Goal: Task Accomplishment & Management: Use online tool/utility

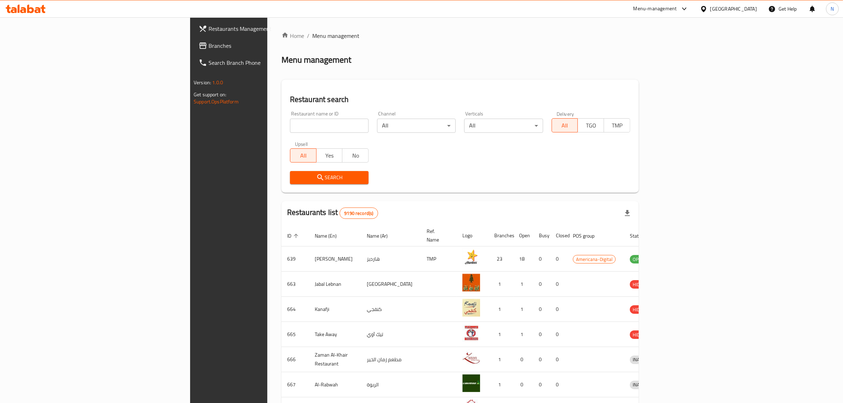
click at [290, 128] on input "search" at bounding box center [329, 126] width 79 height 14
paste input "Mukaase Restaurant, [GEOGRAPHIC_DATA]"
drag, startPoint x: 246, startPoint y: 126, endPoint x: 216, endPoint y: 131, distance: 30.2
click at [290, 131] on input "Mukaase Restaurant, [GEOGRAPHIC_DATA]" at bounding box center [329, 126] width 79 height 14
type input "Mukaase Restaurant"
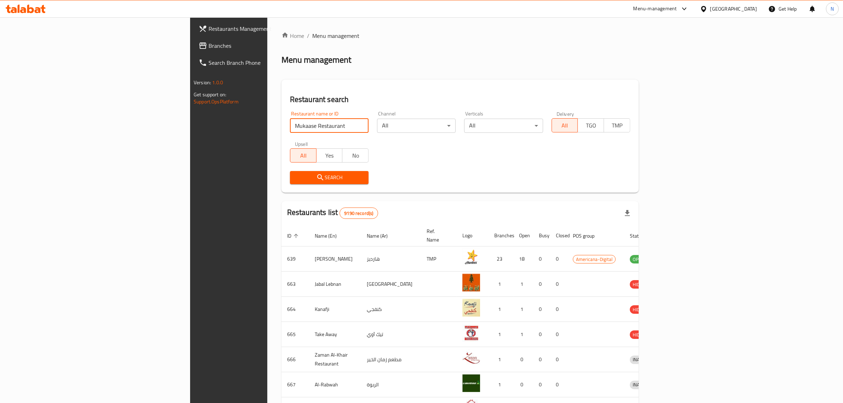
click button "Search" at bounding box center [329, 177] width 79 height 13
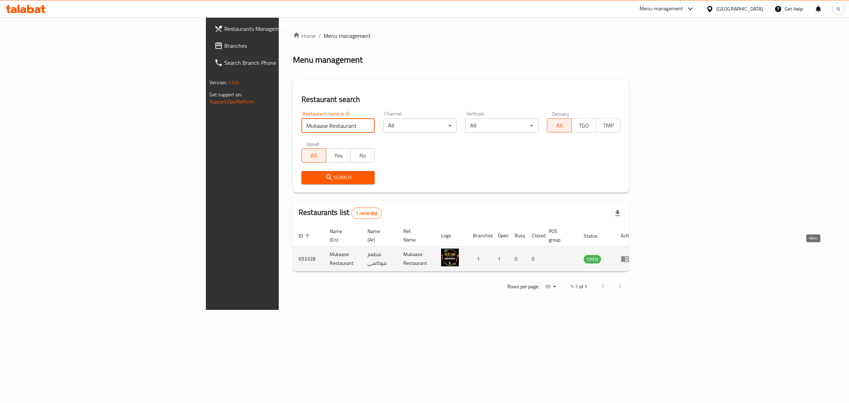
click at [628, 258] on icon "enhanced table" at bounding box center [627, 259] width 2 height 3
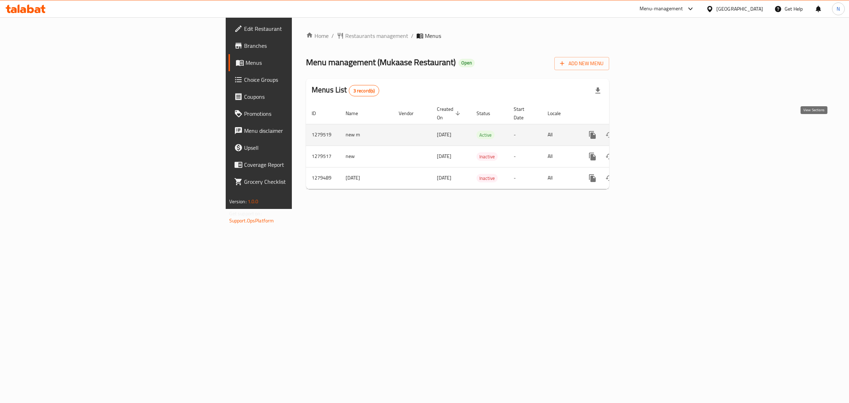
click at [647, 132] on icon "enhanced table" at bounding box center [644, 135] width 6 height 6
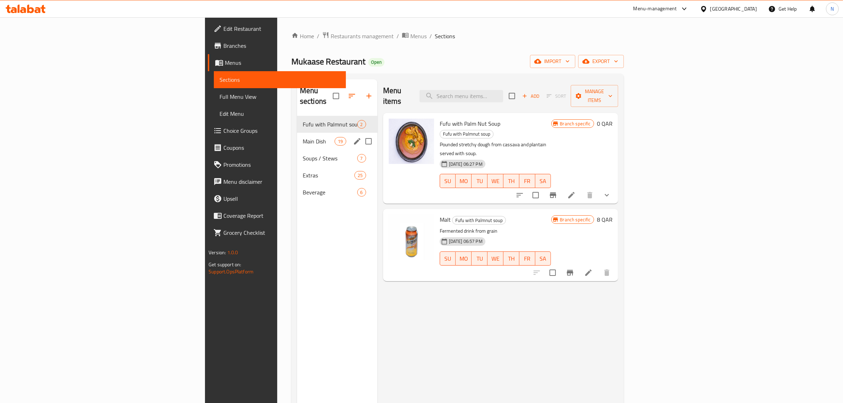
click at [303, 137] on span "Main Dish" at bounding box center [319, 141] width 32 height 8
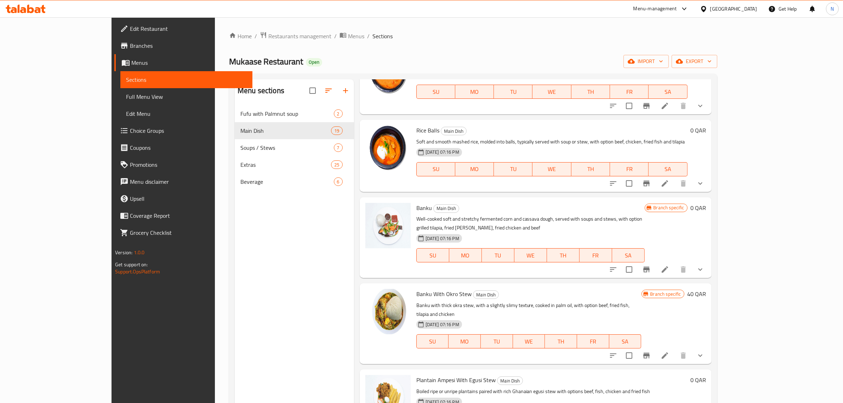
scroll to position [752, 0]
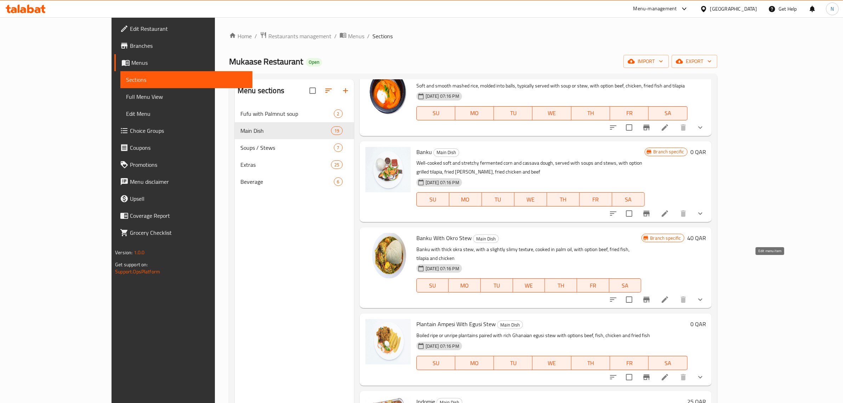
click at [669, 295] on icon at bounding box center [664, 299] width 8 height 8
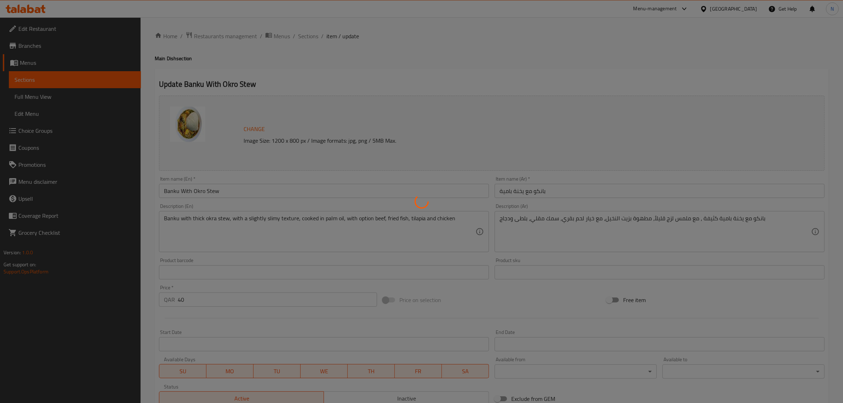
type input "إختيارك من:"
type input "0"
type input "4"
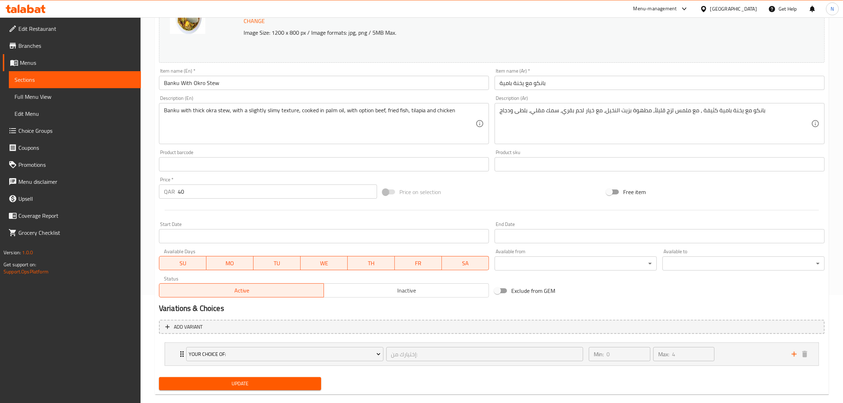
scroll to position [119, 0]
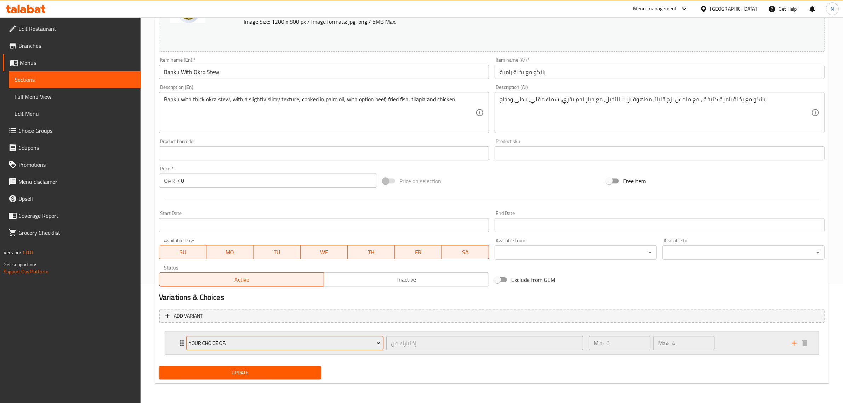
click at [314, 340] on span "Your Choice Of:" at bounding box center [285, 343] width 192 height 9
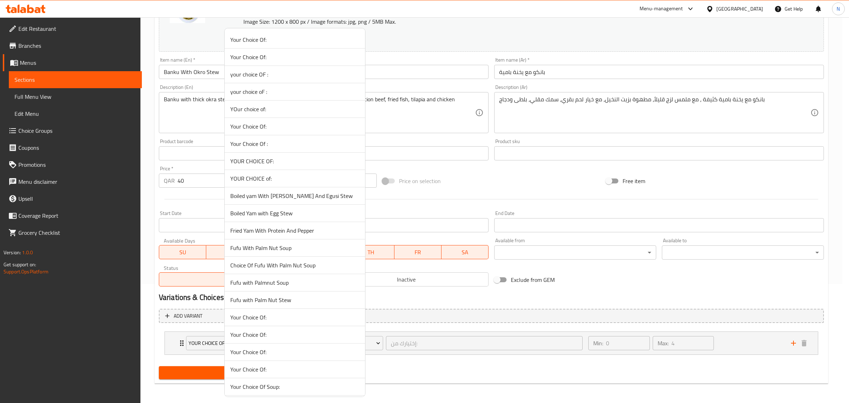
click at [454, 369] on div at bounding box center [424, 201] width 849 height 403
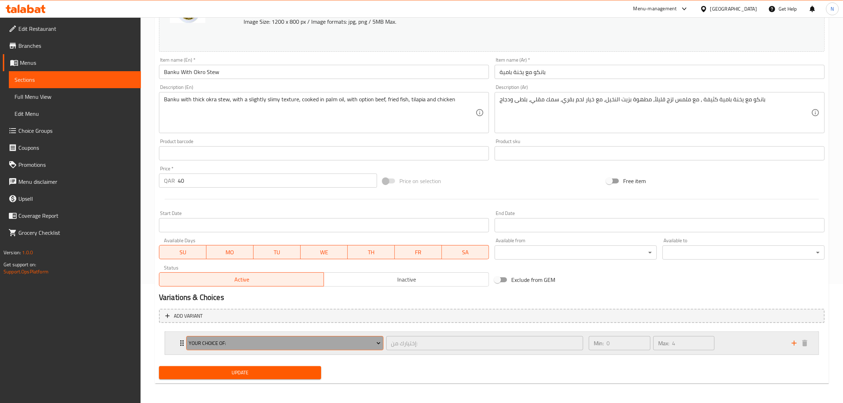
click at [220, 339] on span "Your Choice Of:" at bounding box center [285, 343] width 192 height 9
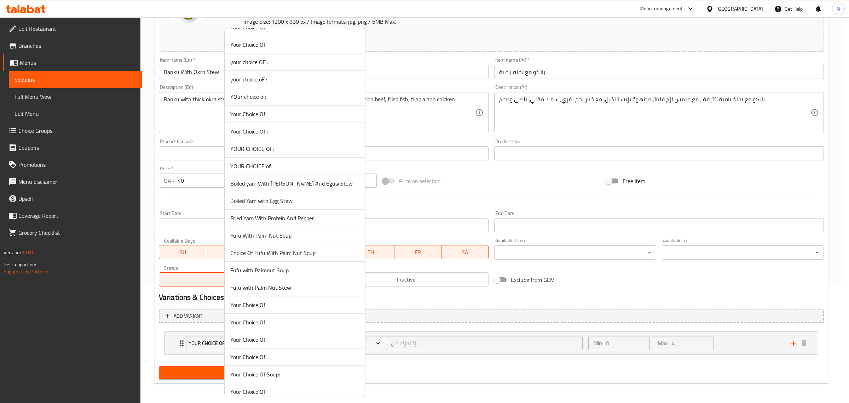
scroll to position [0, 0]
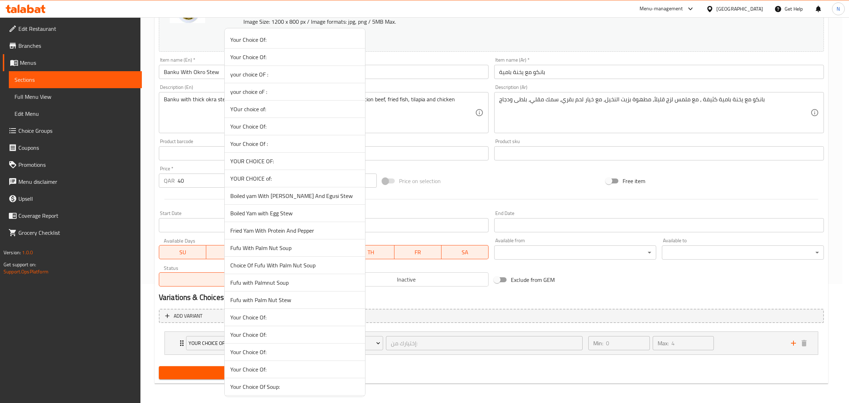
click at [437, 377] on div at bounding box center [424, 201] width 849 height 403
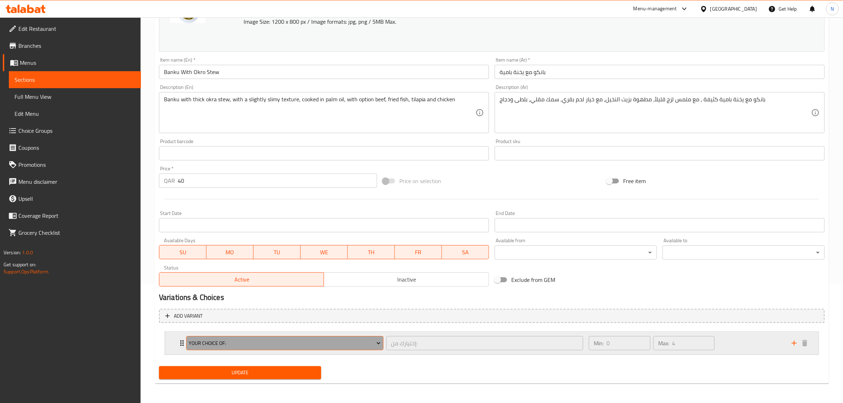
click at [360, 343] on span "Your Choice Of:" at bounding box center [285, 343] width 192 height 9
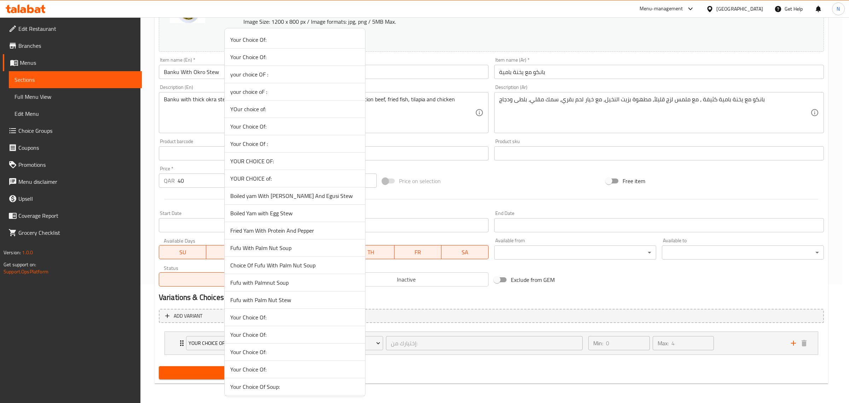
click at [409, 374] on div at bounding box center [424, 201] width 849 height 403
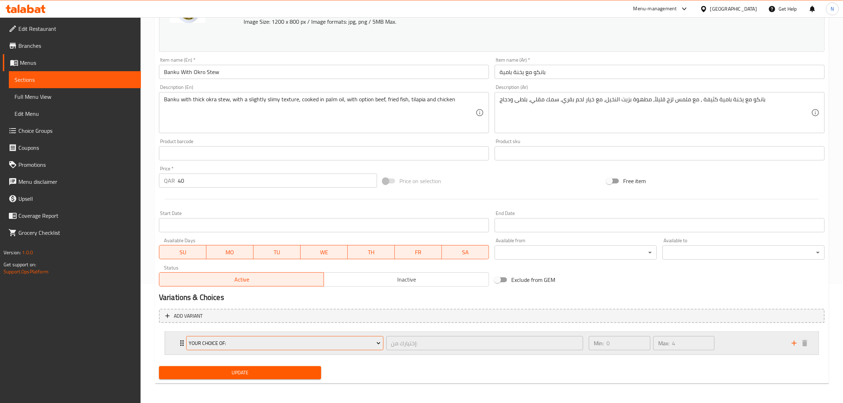
click at [317, 344] on span "Your Choice Of:" at bounding box center [285, 343] width 192 height 9
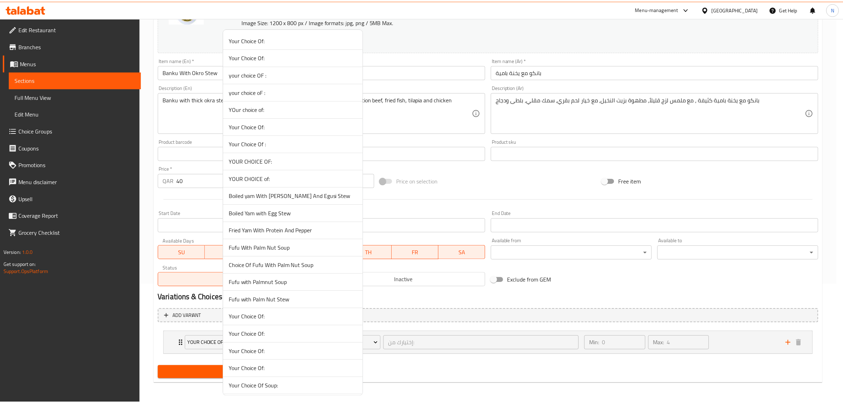
scroll to position [38, 0]
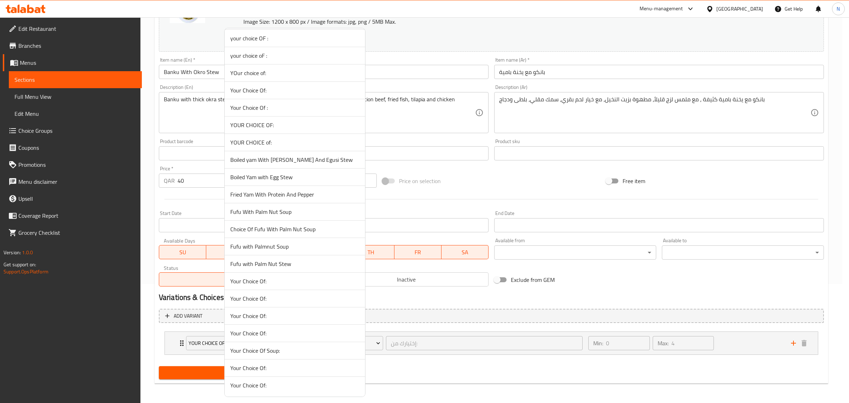
click at [386, 360] on div at bounding box center [424, 201] width 849 height 403
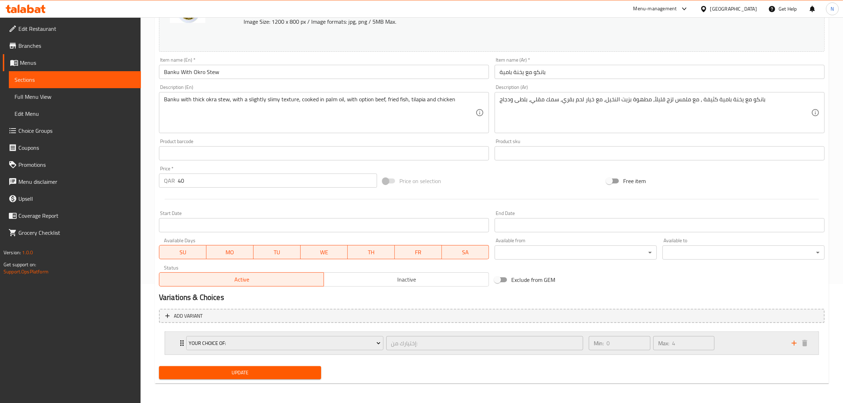
click at [180, 344] on icon "Expand" at bounding box center [182, 343] width 8 height 8
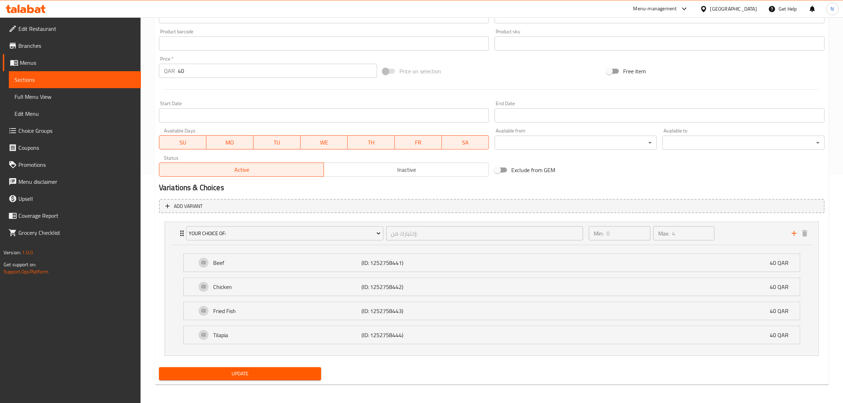
scroll to position [230, 0]
click at [41, 128] on span "Choice Groups" at bounding box center [76, 130] width 117 height 8
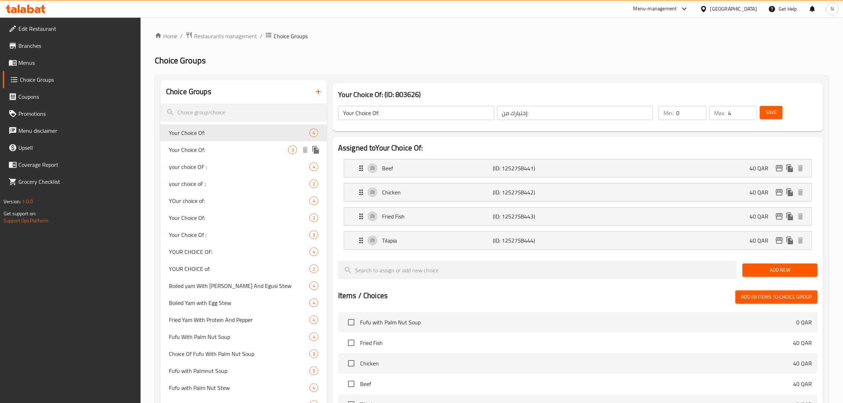
click at [239, 151] on span "Your Choice Of:" at bounding box center [228, 149] width 119 height 8
type input "1"
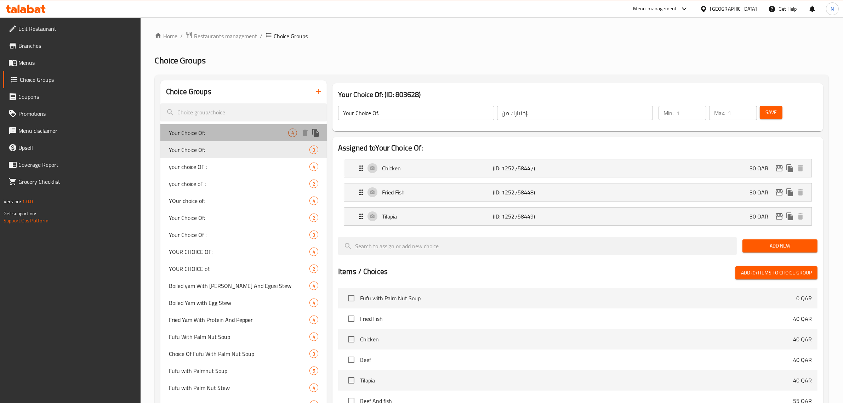
click at [221, 132] on span "Your Choice Of:" at bounding box center [228, 132] width 119 height 8
type input "0"
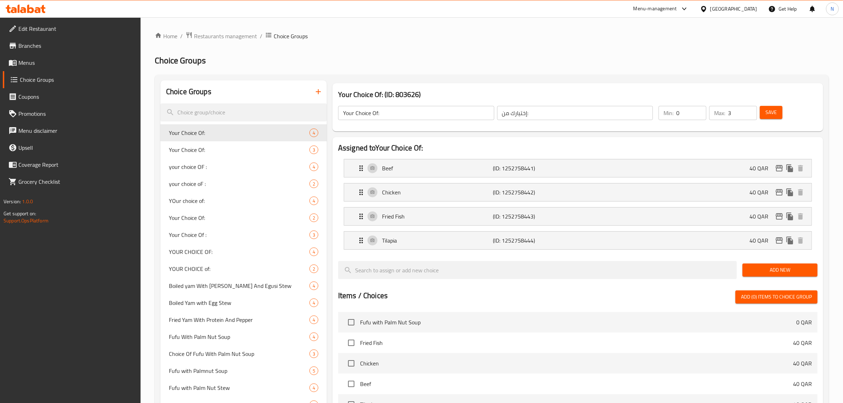
click at [750, 115] on input "3" at bounding box center [742, 113] width 29 height 14
click at [750, 115] on input "2" at bounding box center [742, 113] width 29 height 14
type input "1"
click at [750, 115] on input "1" at bounding box center [742, 113] width 29 height 14
click at [768, 112] on span "Save" at bounding box center [770, 112] width 11 height 9
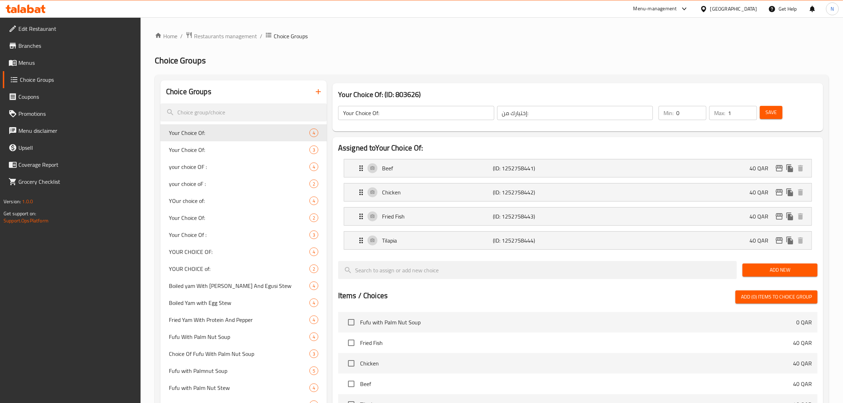
click at [26, 64] on span "Menus" at bounding box center [76, 62] width 117 height 8
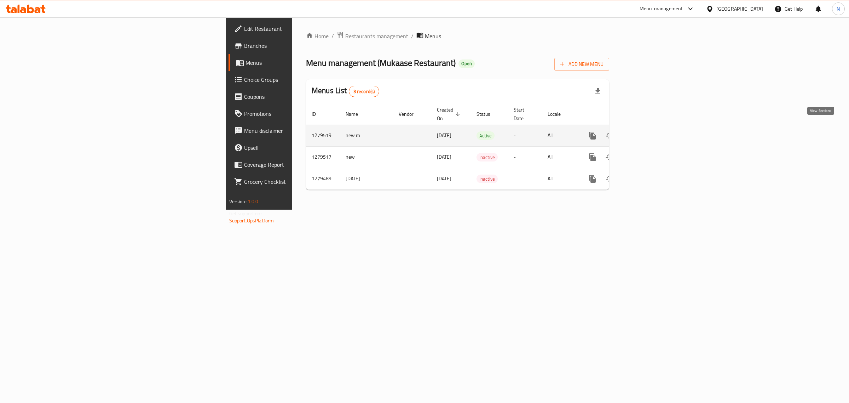
click at [648, 131] on icon "enhanced table" at bounding box center [643, 135] width 8 height 8
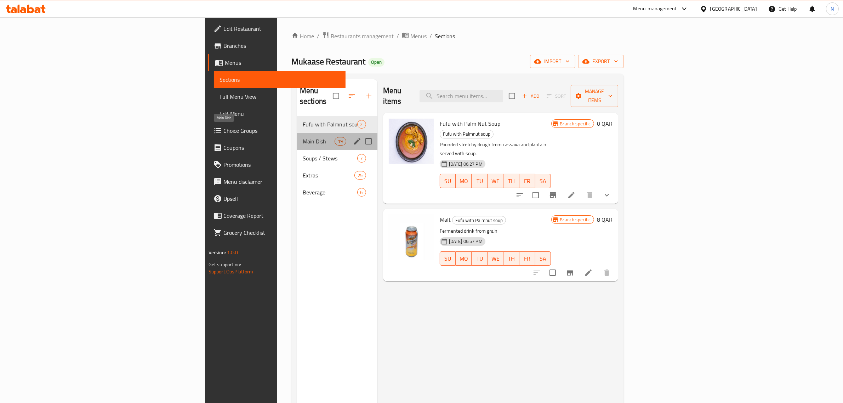
click at [303, 137] on span "Main Dish" at bounding box center [319, 141] width 32 height 8
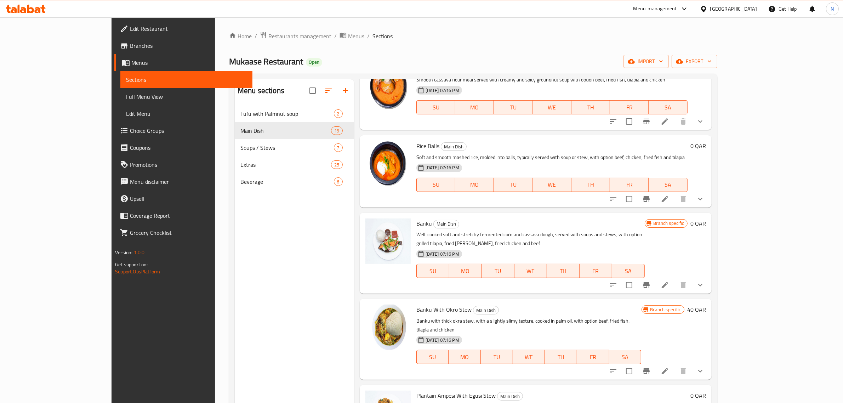
scroll to position [752, 0]
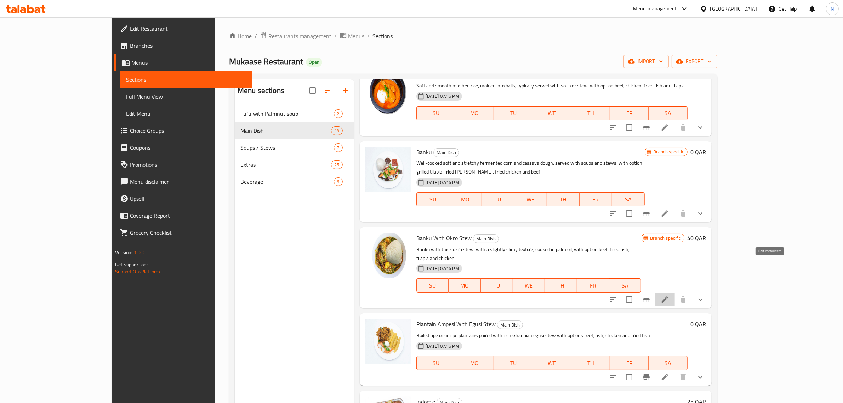
click at [669, 295] on icon at bounding box center [664, 299] width 8 height 8
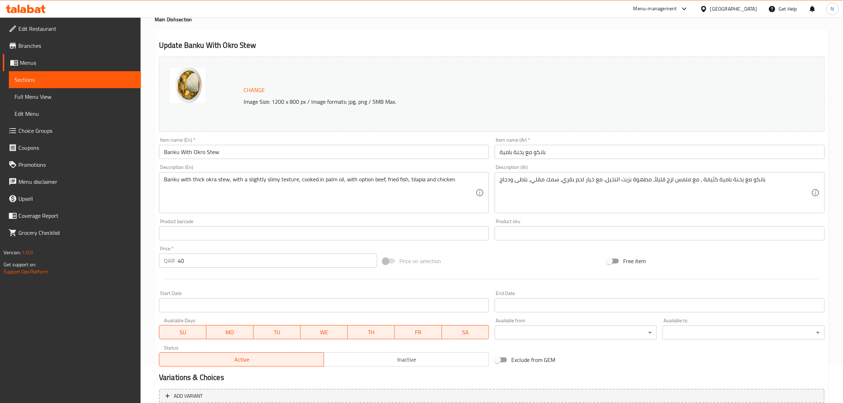
scroll to position [119, 0]
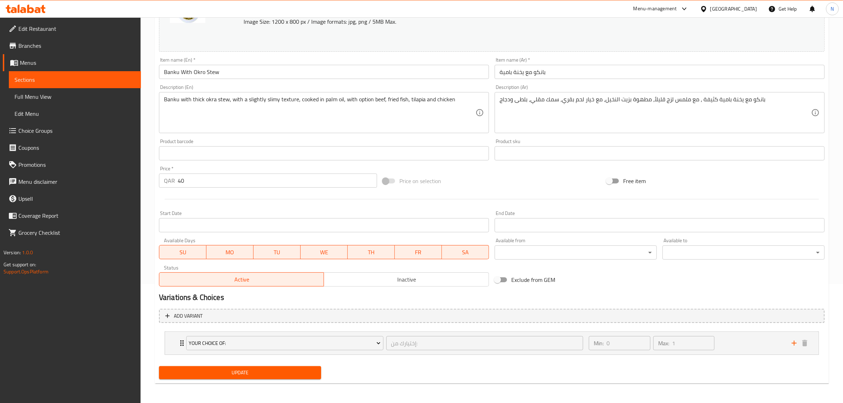
click at [284, 377] on button "Update" at bounding box center [240, 372] width 162 height 13
click at [182, 343] on div "Your Choice Of: إختيارك من: ​" at bounding box center [384, 343] width 405 height 23
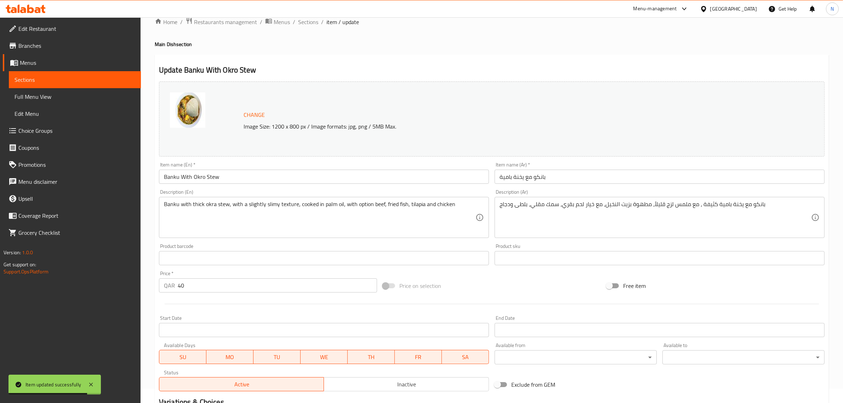
scroll to position [0, 0]
